Goal: Navigation & Orientation: Find specific page/section

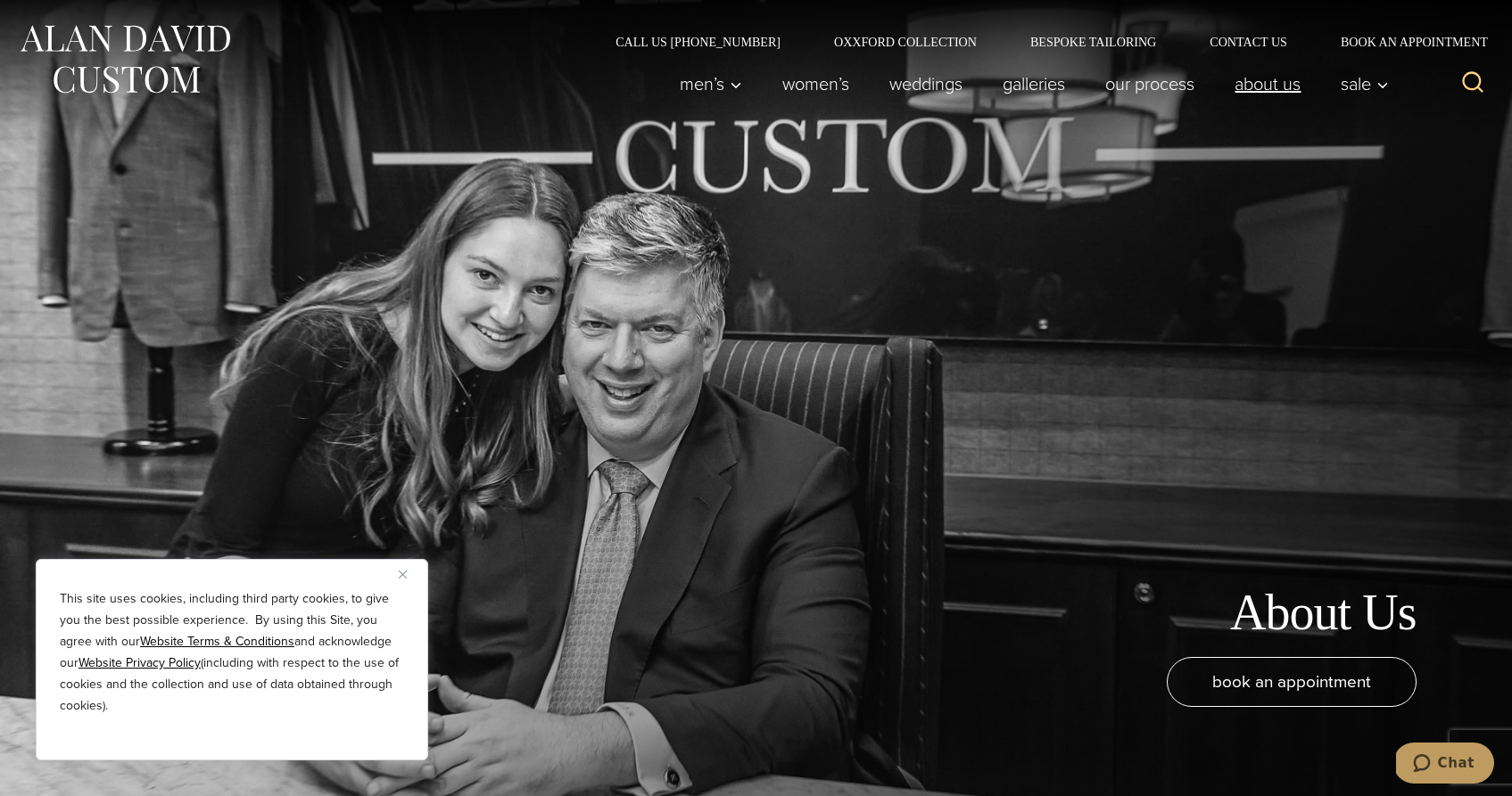
click at [1287, 91] on link "About Us" at bounding box center [1267, 84] width 106 height 36
click at [408, 566] on button "Close" at bounding box center [409, 574] width 21 height 21
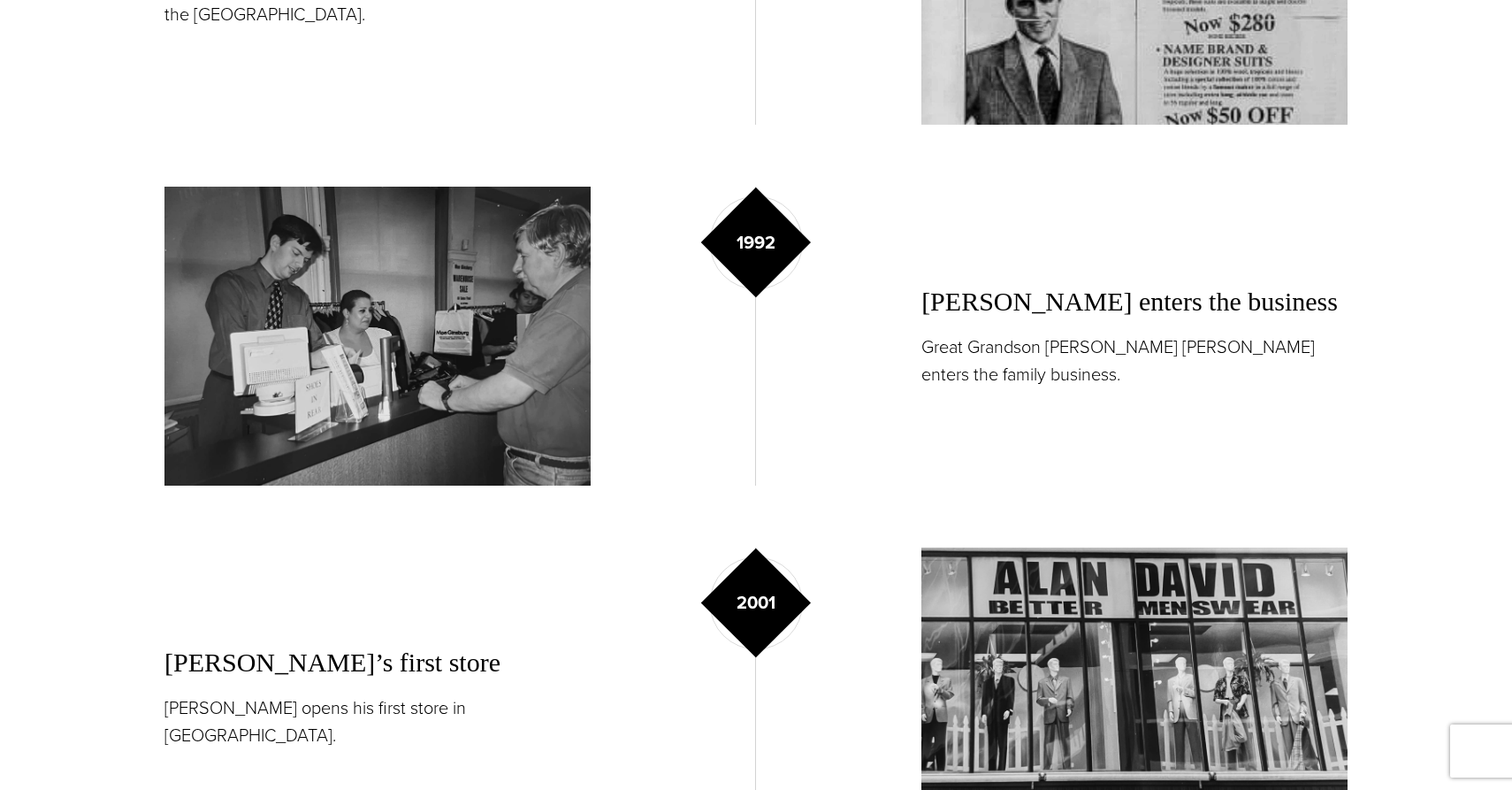
scroll to position [2276, 0]
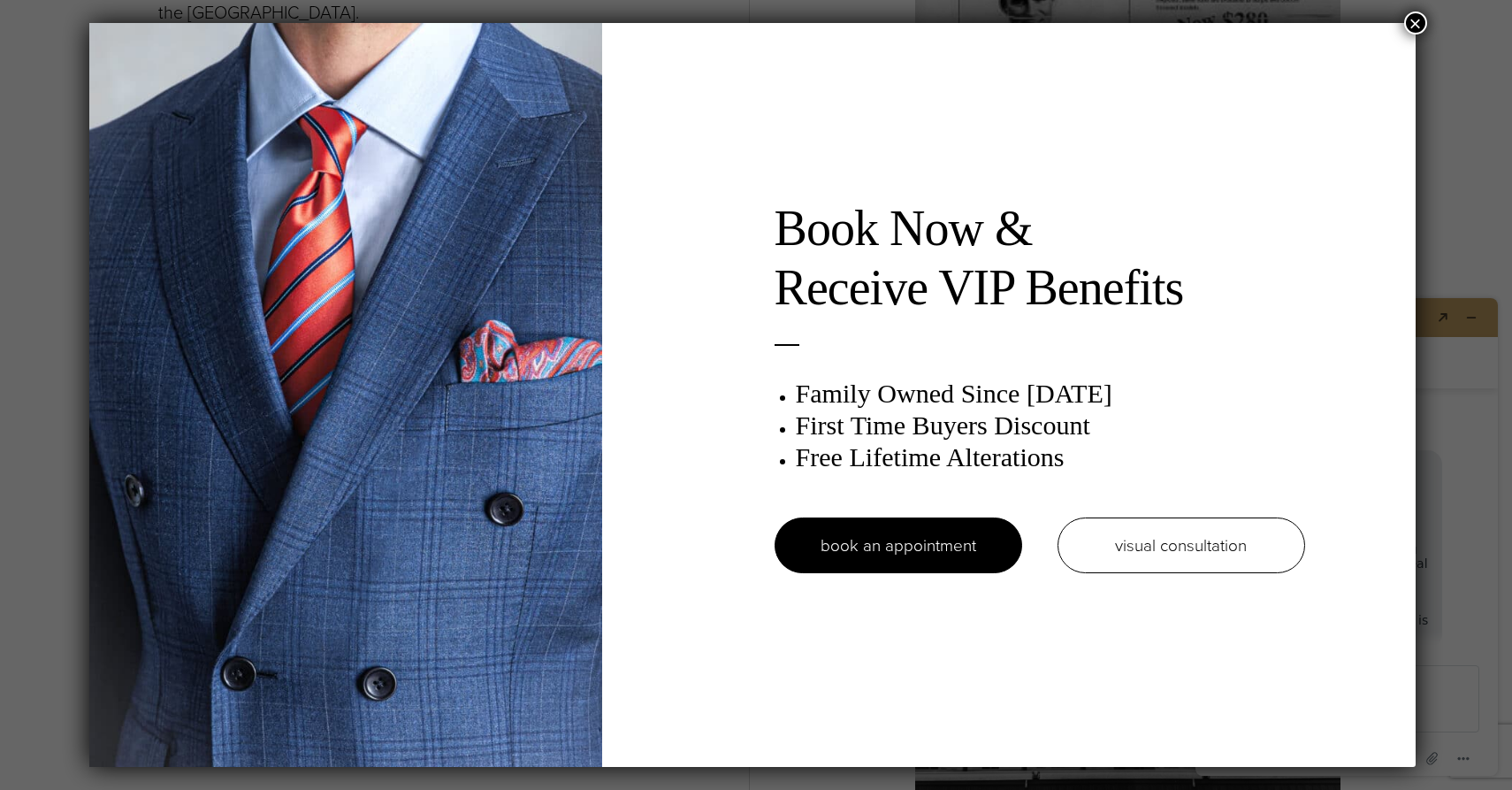
click at [1427, 16] on button "×" at bounding box center [1416, 23] width 23 height 23
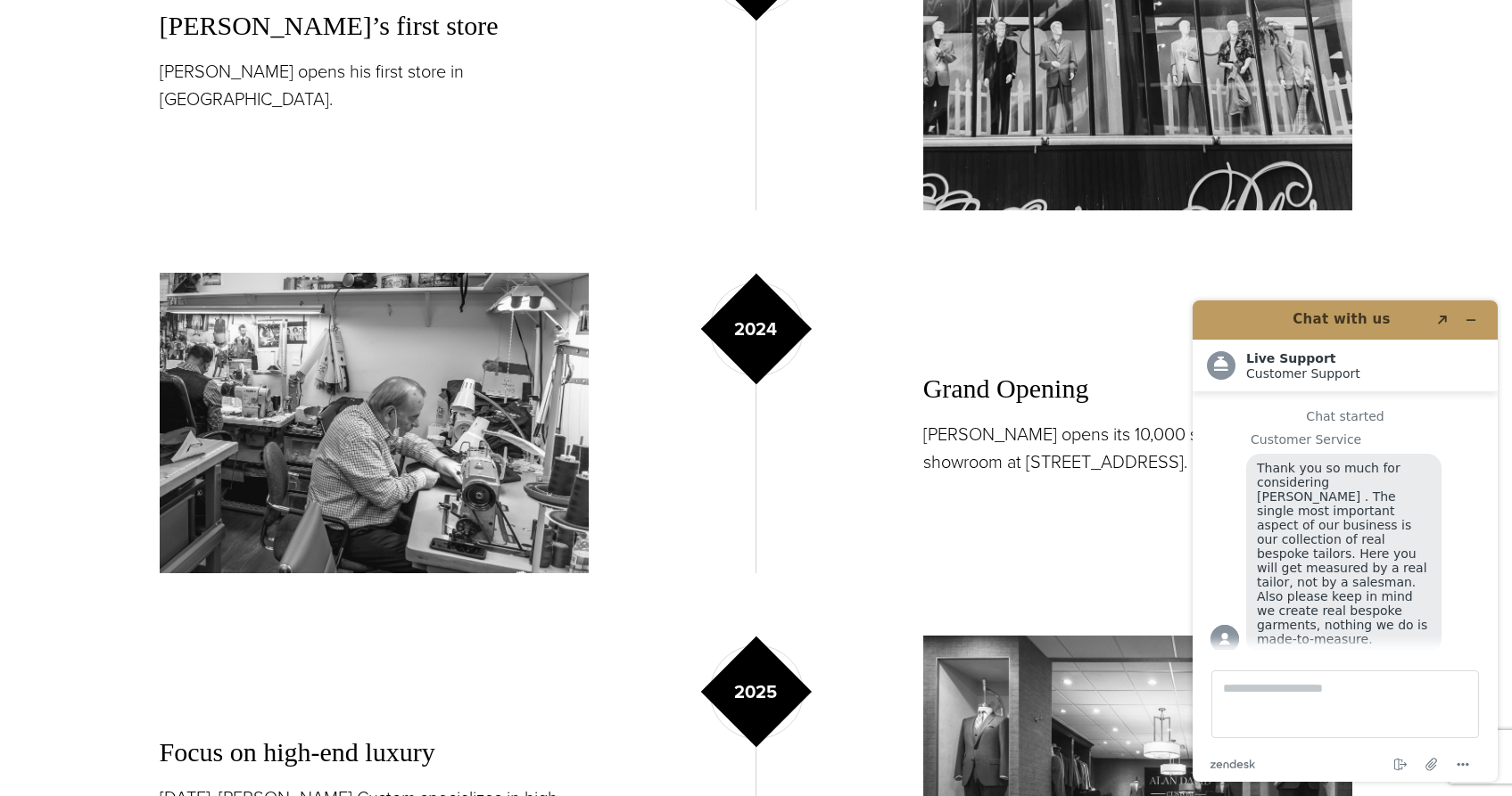
scroll to position [2968, 0]
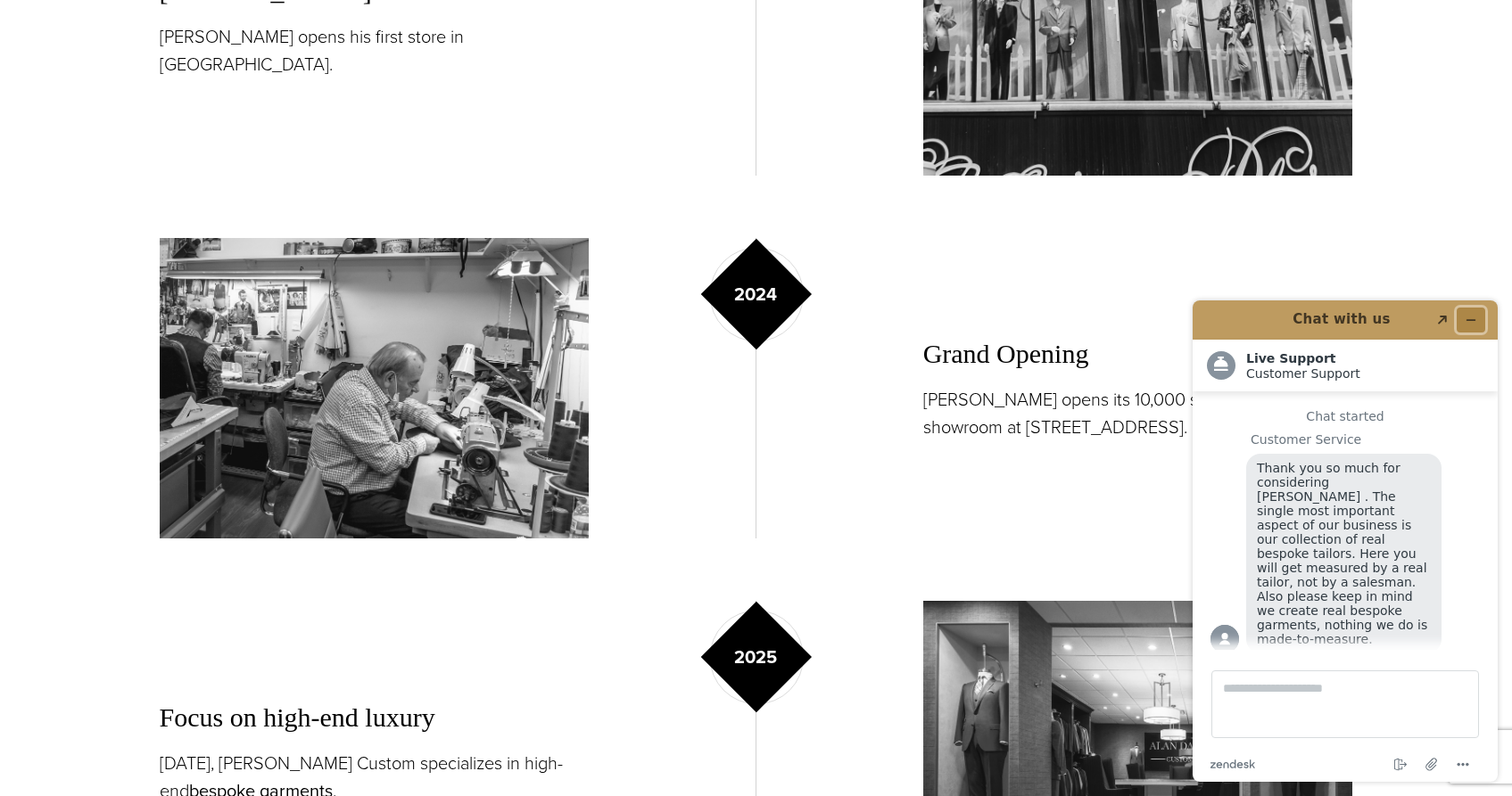
click at [1470, 316] on icon "Minimize widget" at bounding box center [1470, 320] width 13 height 13
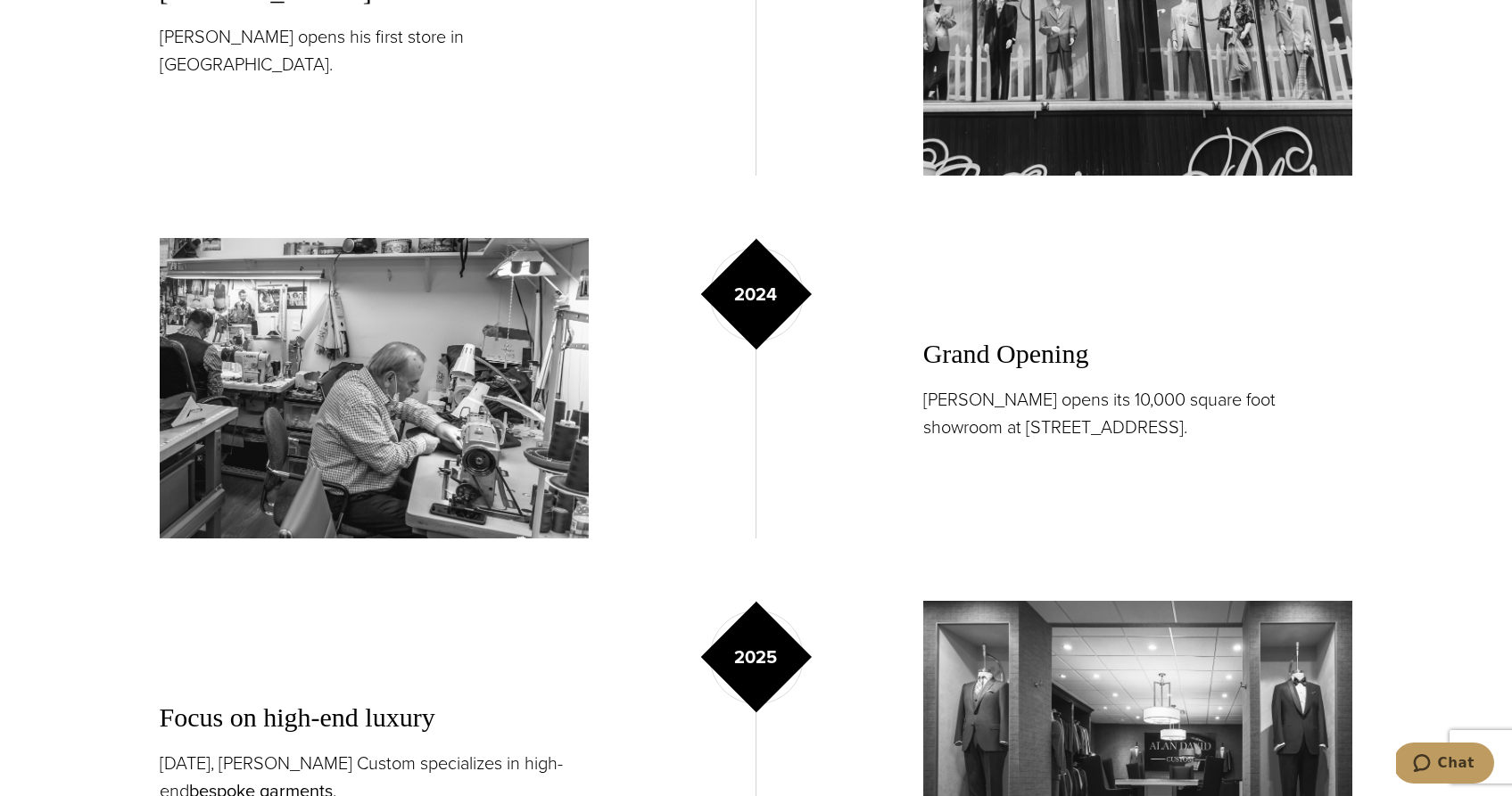
click at [678, 391] on div "2024" at bounding box center [756, 388] width 191 height 300
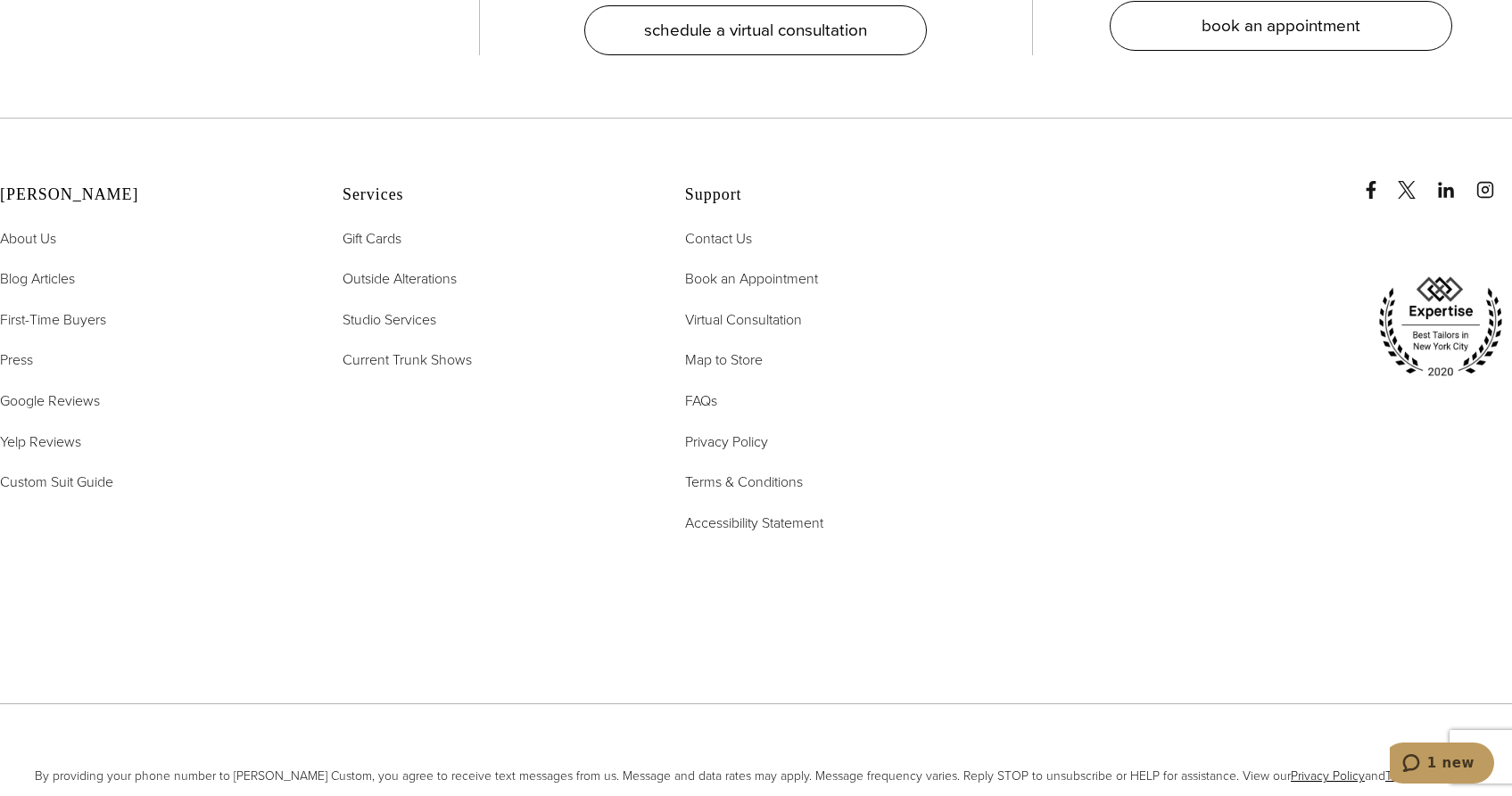
scroll to position [7928, 0]
